Goal: Information Seeking & Learning: Compare options

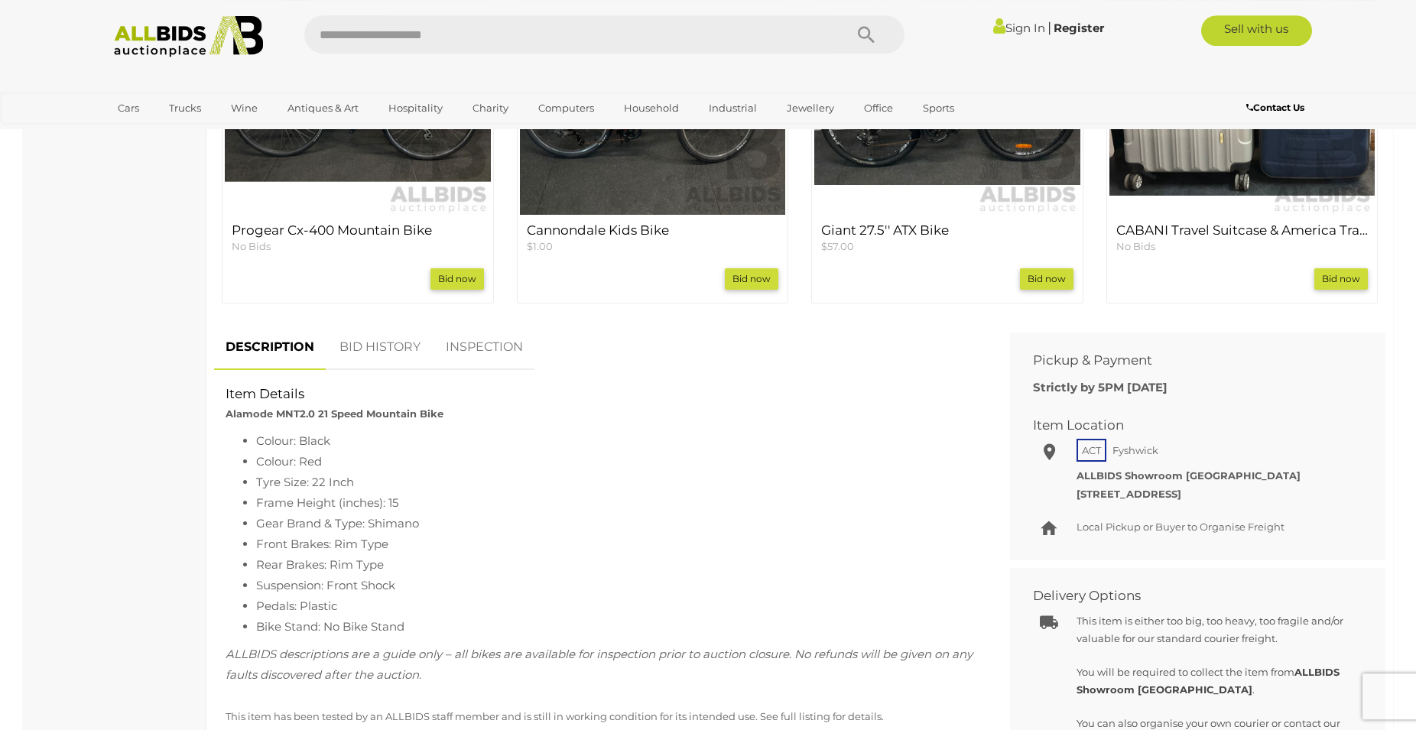
scroll to position [702, 0]
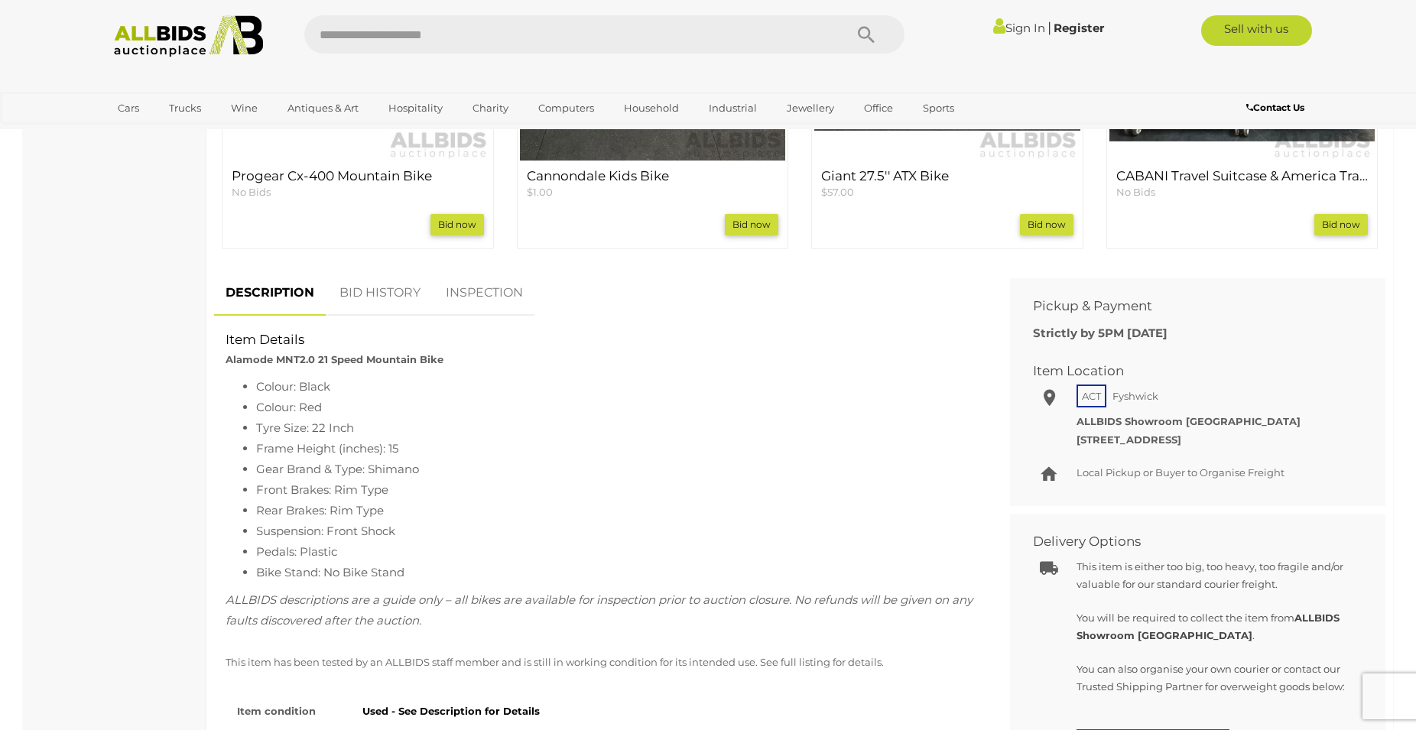
click at [392, 454] on li "Frame Height (inches): 15" at bounding box center [616, 448] width 720 height 21
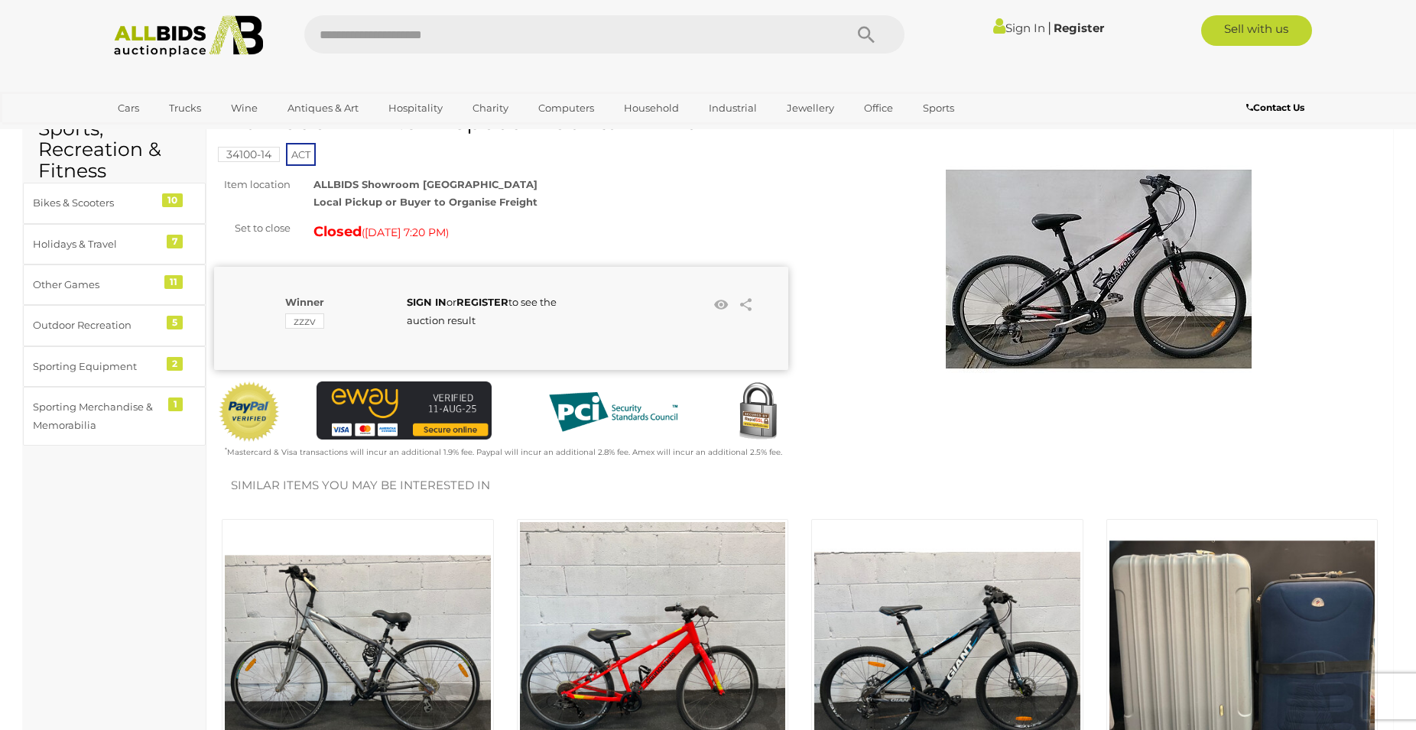
scroll to position [0, 0]
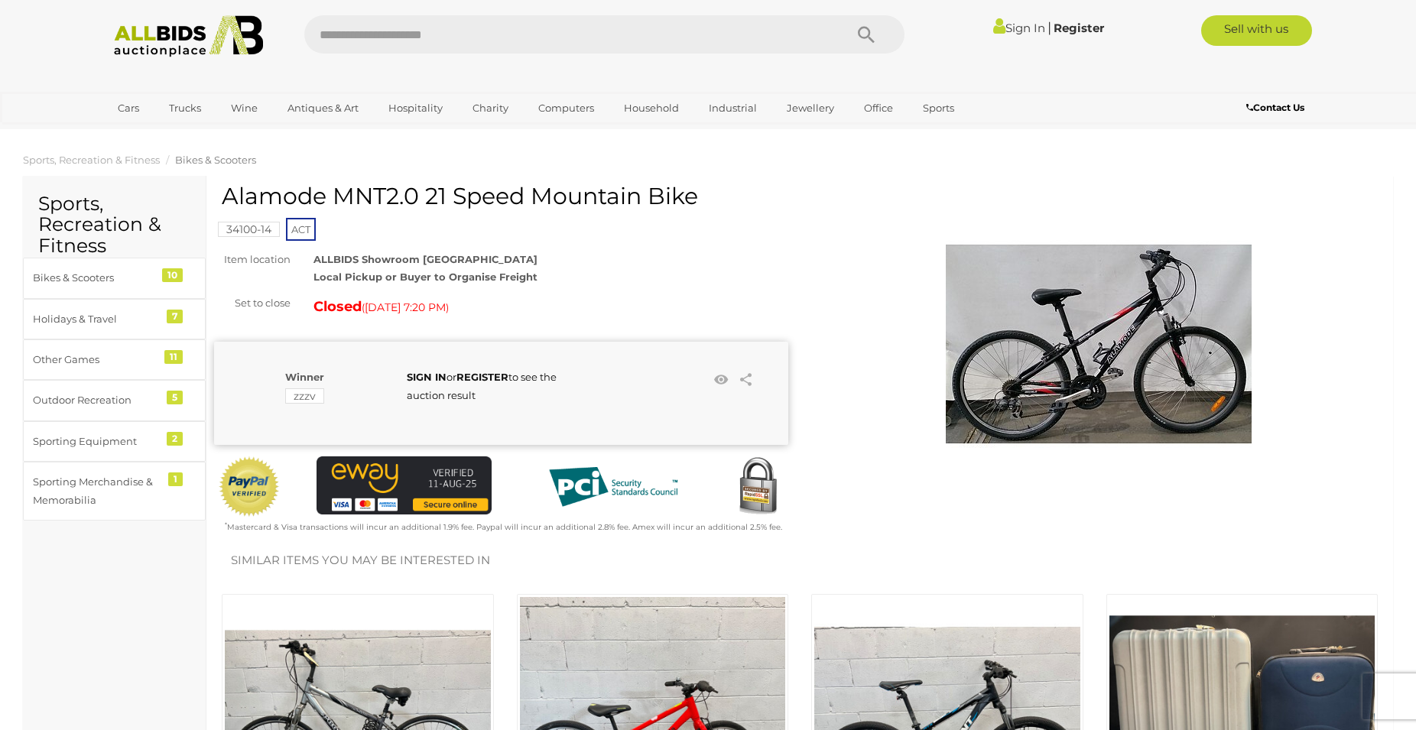
drag, startPoint x: 227, startPoint y: 193, endPoint x: 730, endPoint y: 190, distance: 503.2
click at [730, 190] on h1 "Alamode MNT2.0 21 Speed Mountain Bike" at bounding box center [503, 196] width 563 height 25
copy h1 "Alamode MNT2.0 21 Speed Mountain Bike"
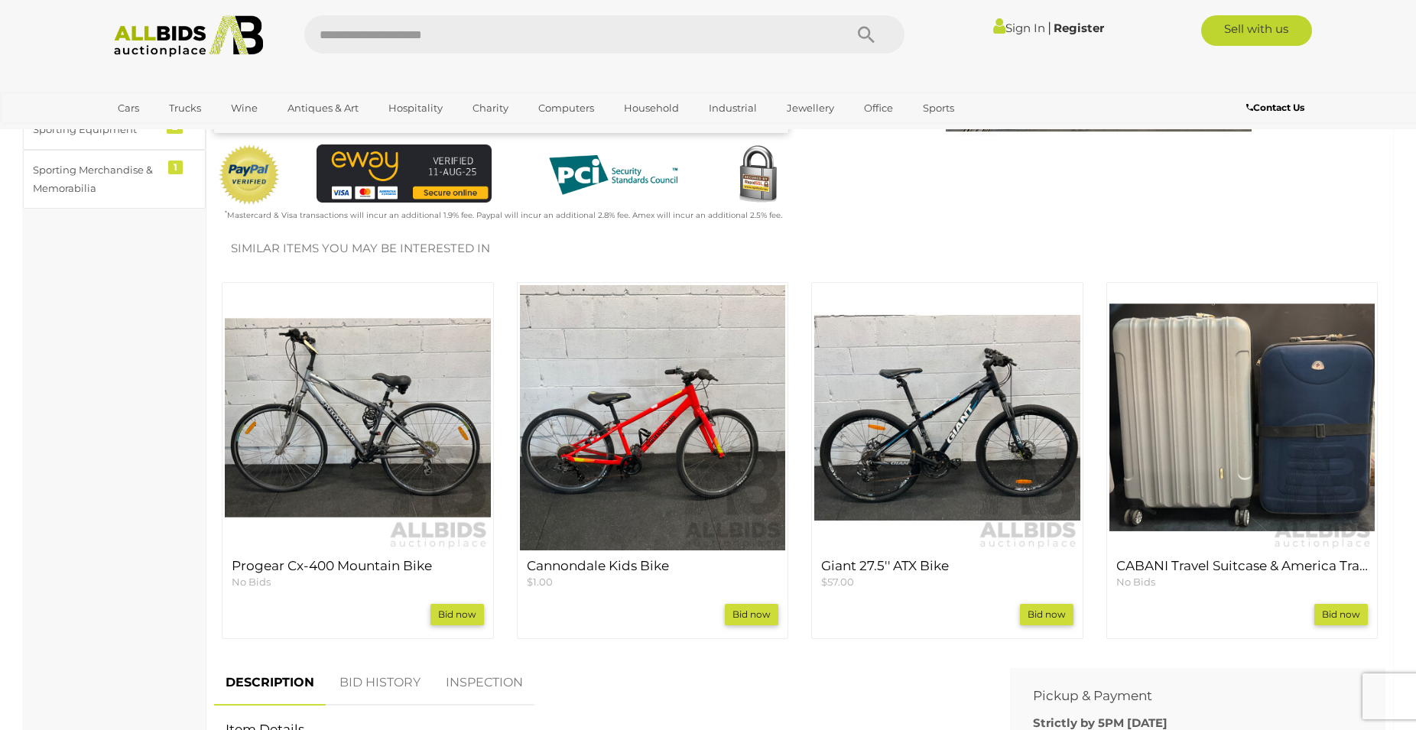
scroll to position [702, 0]
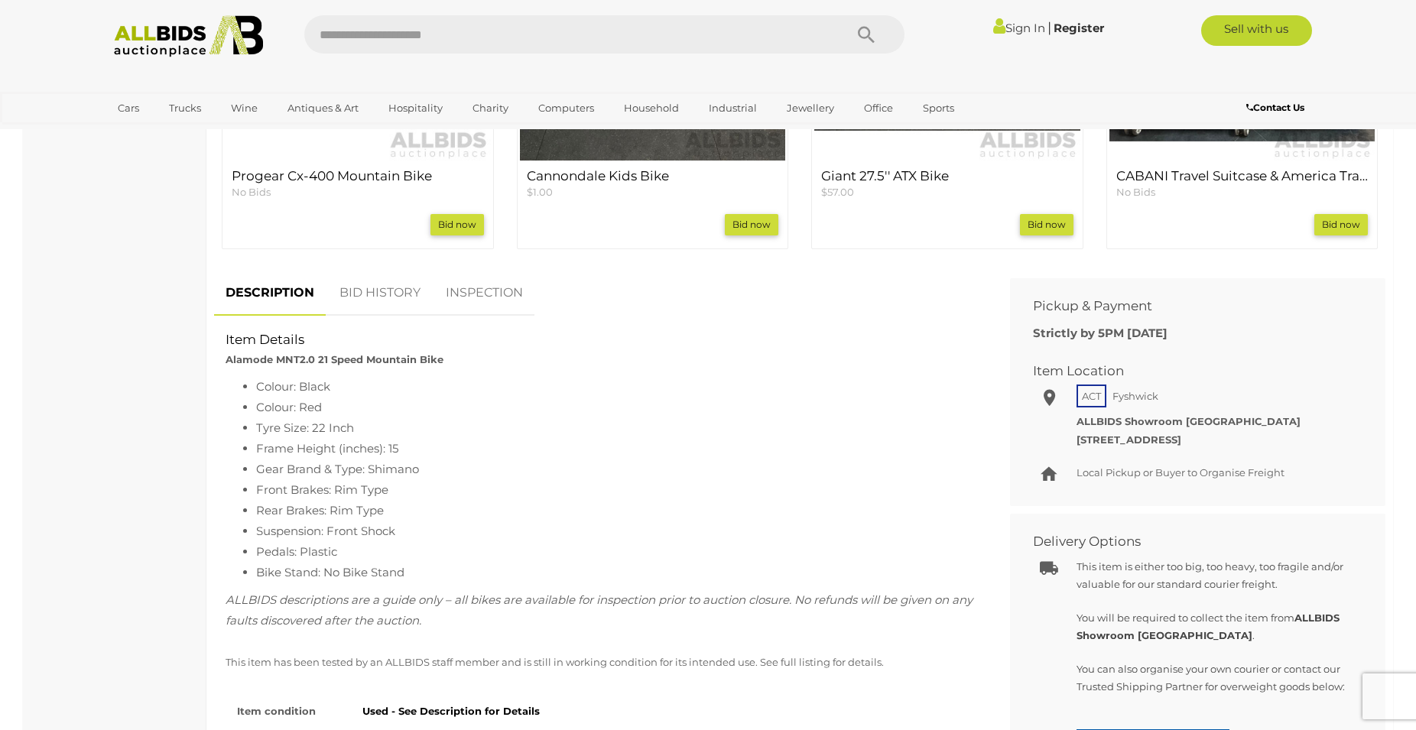
click at [256, 385] on li "Colour: Black" at bounding box center [616, 386] width 720 height 21
drag, startPoint x: 254, startPoint y: 385, endPoint x: 451, endPoint y: 480, distance: 218.9
click at [451, 480] on ul "Colour: Black Colour: Red Tyre Size: 22 Inch Frame Height (inches): 15 Gear Bra…" at bounding box center [601, 479] width 750 height 206
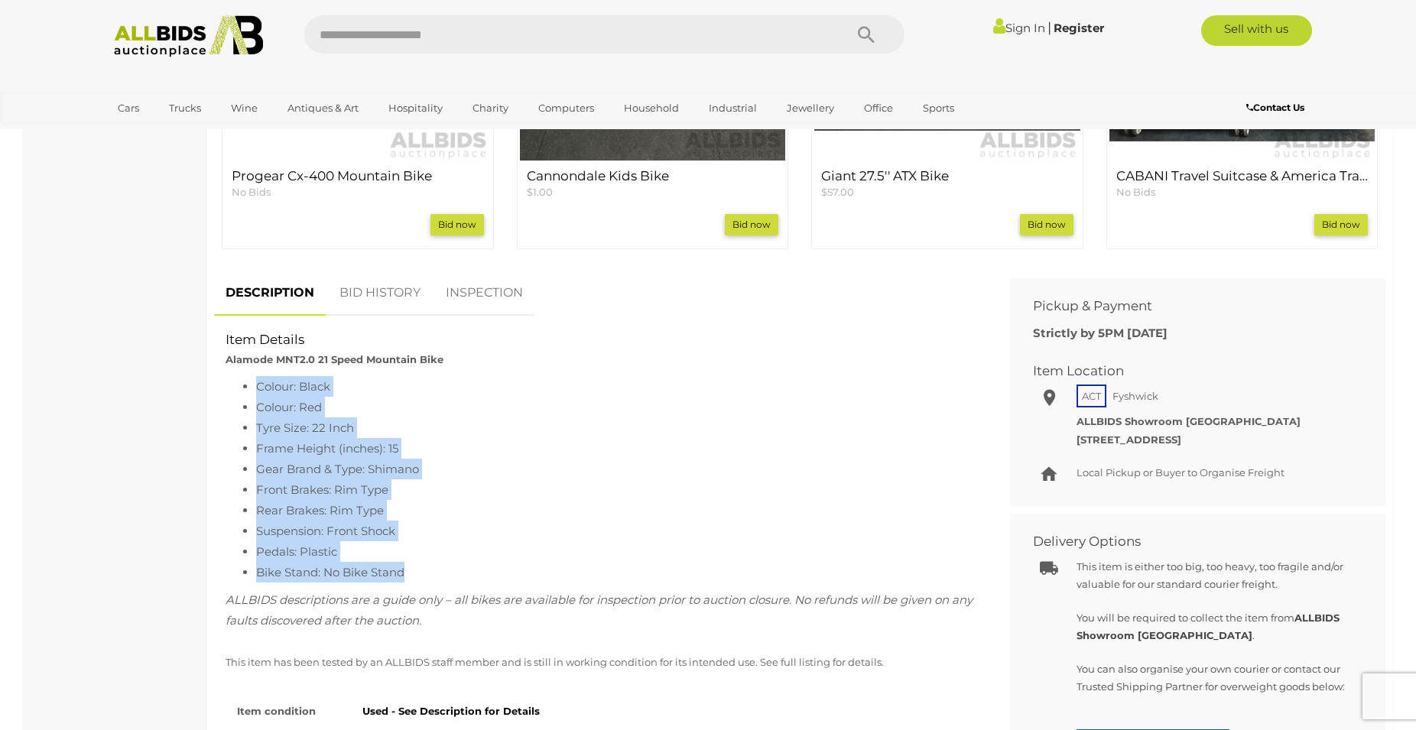
drag, startPoint x: 405, startPoint y: 566, endPoint x: 237, endPoint y: 389, distance: 243.4
click at [237, 389] on ul "Colour: Black Colour: Red Tyre Size: 22 Inch Frame Height (inches): 15 Gear Bra…" at bounding box center [601, 479] width 750 height 206
copy ul "Colour: Black Colour: Red Tyre Size: 22 Inch Frame Height (inches): 15 Gear Bra…"
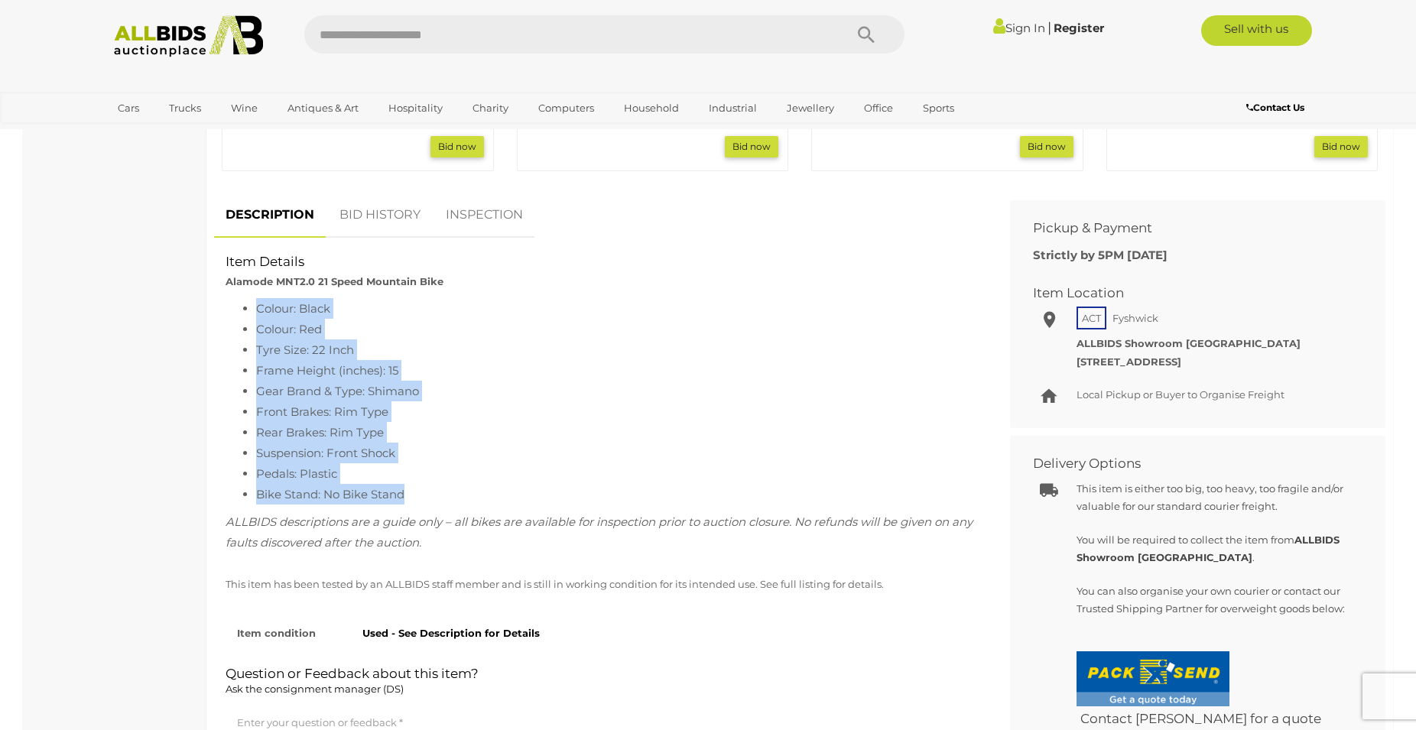
drag, startPoint x: 397, startPoint y: 393, endPoint x: 310, endPoint y: 359, distance: 93.5
click at [395, 393] on li "Gear Brand & Type: Shimano" at bounding box center [616, 391] width 720 height 21
drag, startPoint x: 256, startPoint y: 353, endPoint x: 418, endPoint y: 489, distance: 211.1
click at [418, 489] on ul "Colour: Black Colour: Red Tyre Size: 22 Inch Frame Height (inches): 15 Gear Bra…" at bounding box center [601, 401] width 750 height 206
copy ul "Tyre Size: 22 Inch Frame Height (inches): 15 Gear Brand & Type: Shimano Front B…"
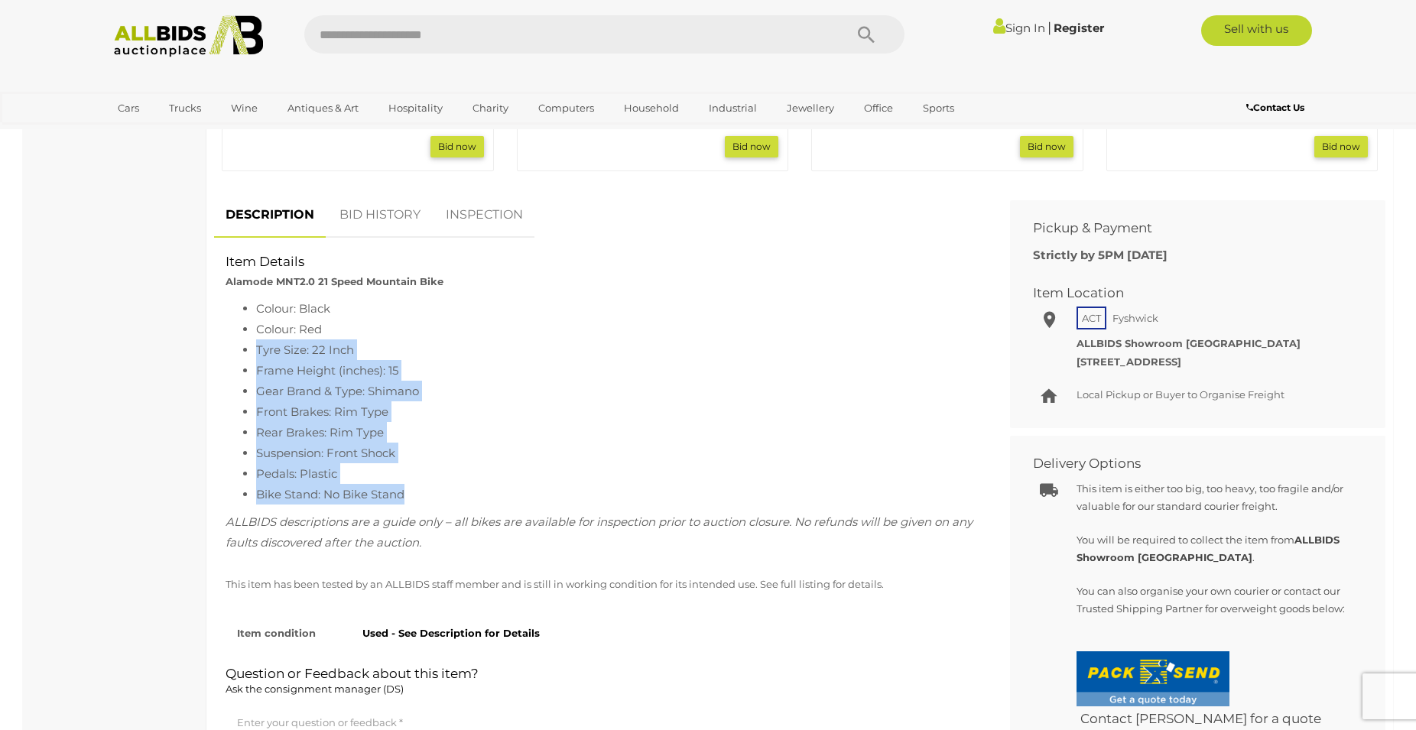
click at [422, 402] on li "Gear Brand & Type: Shimano" at bounding box center [616, 391] width 720 height 21
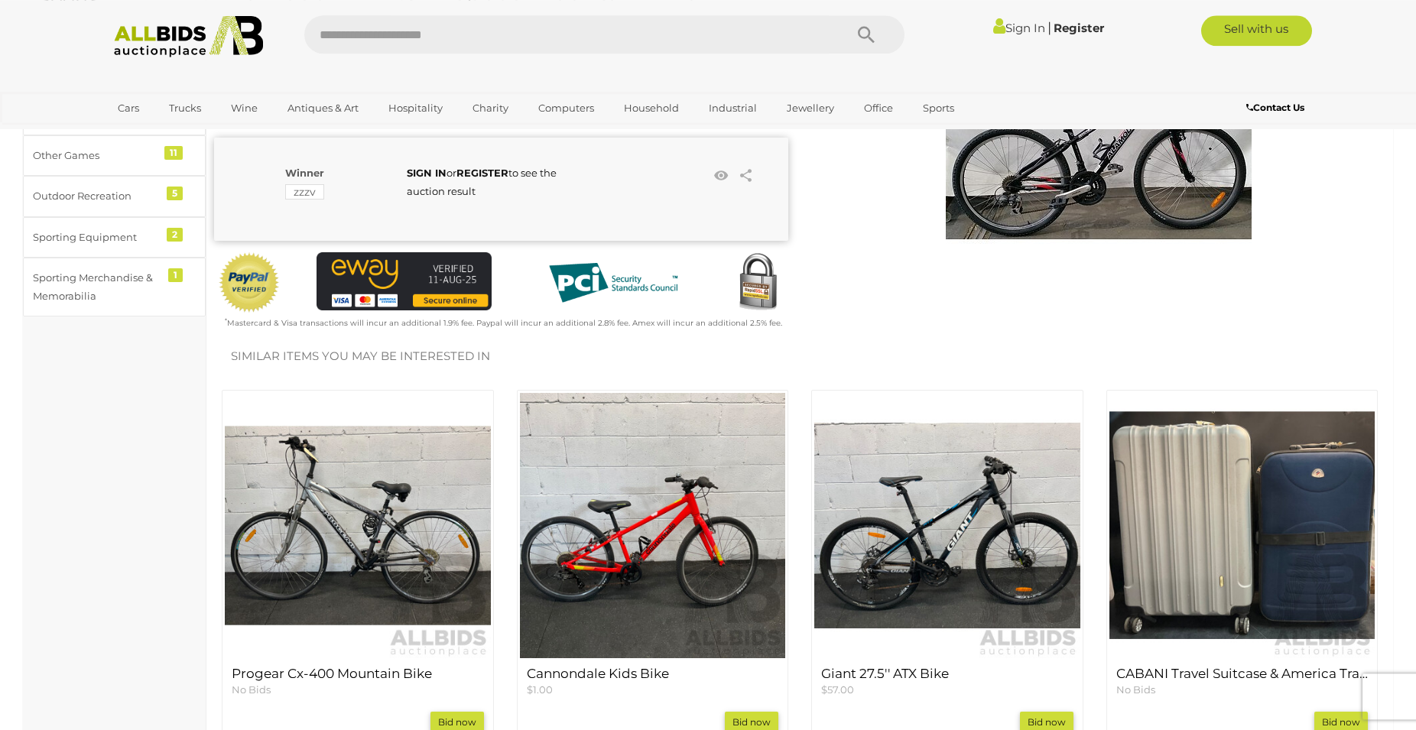
scroll to position [0, 0]
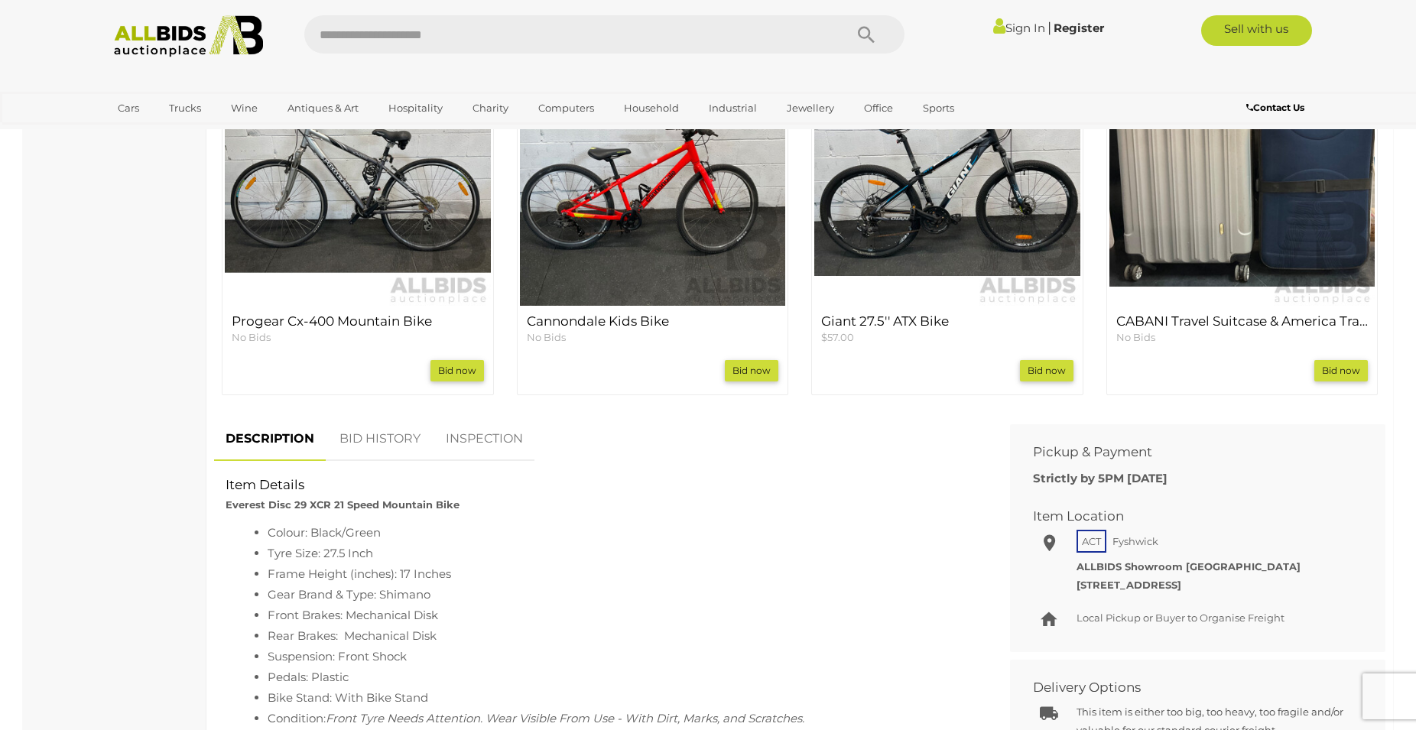
scroll to position [666, 0]
